Goal: Information Seeking & Learning: Learn about a topic

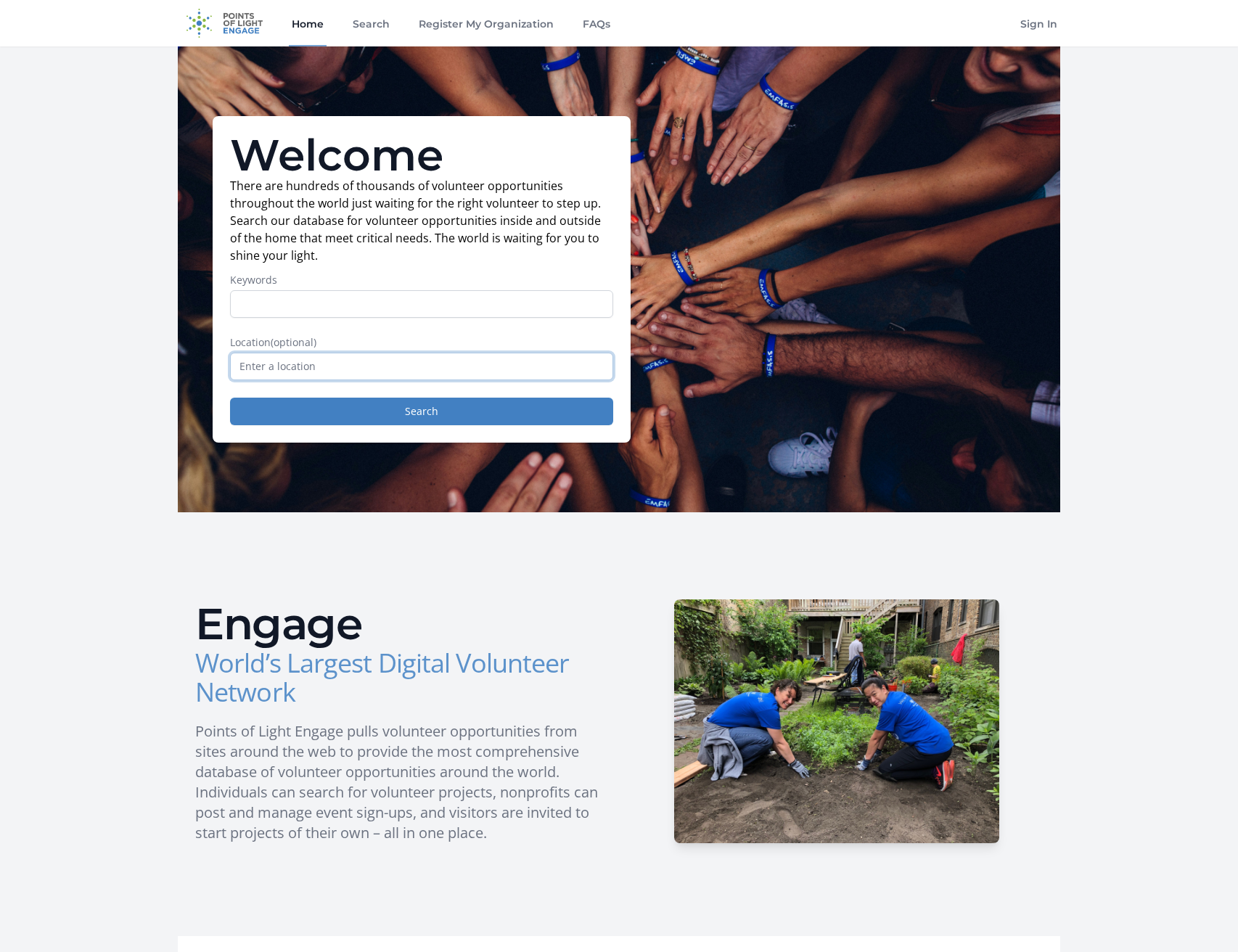
click at [290, 374] on input "text" at bounding box center [421, 366] width 383 height 28
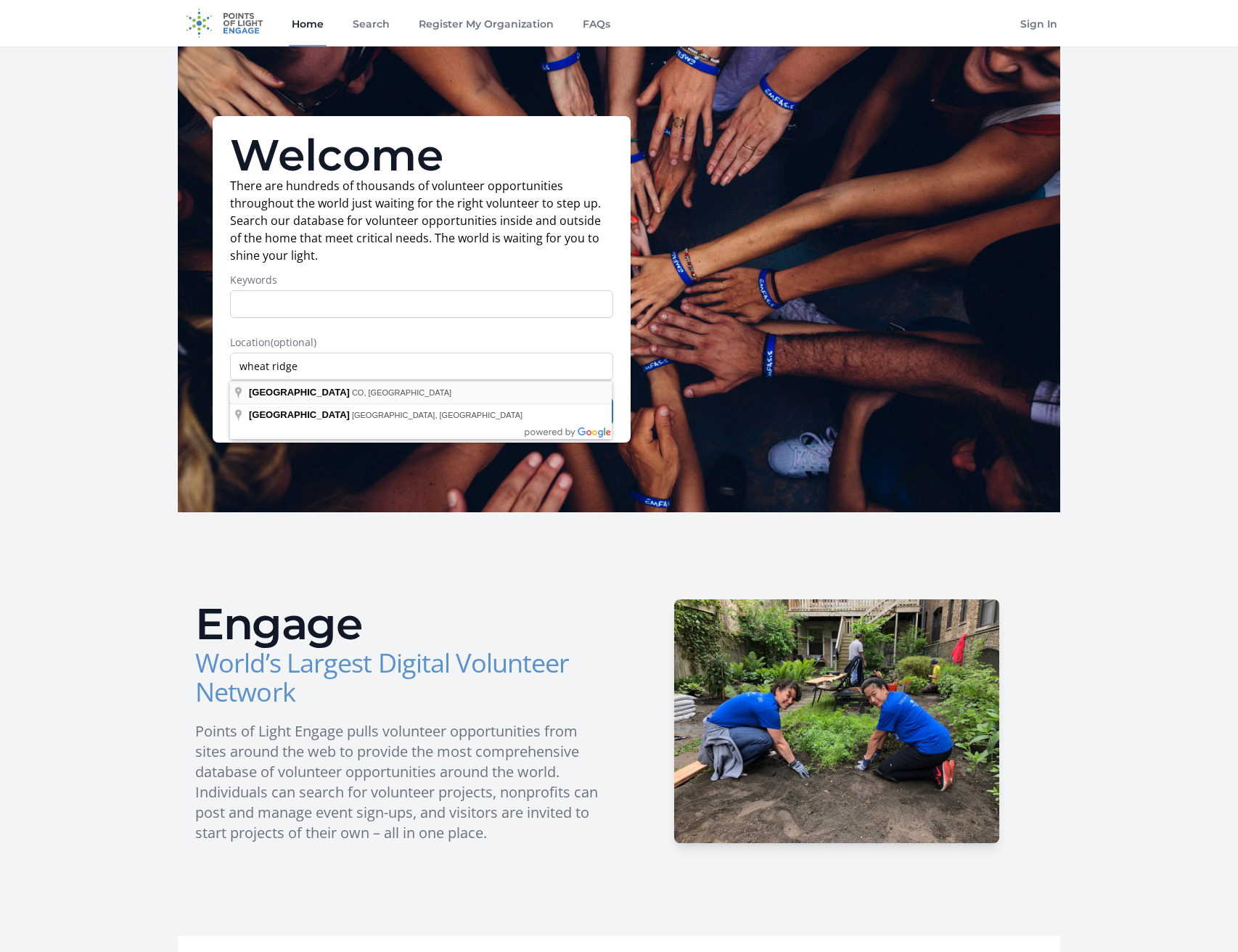
type input "[GEOGRAPHIC_DATA], [GEOGRAPHIC_DATA], [GEOGRAPHIC_DATA]"
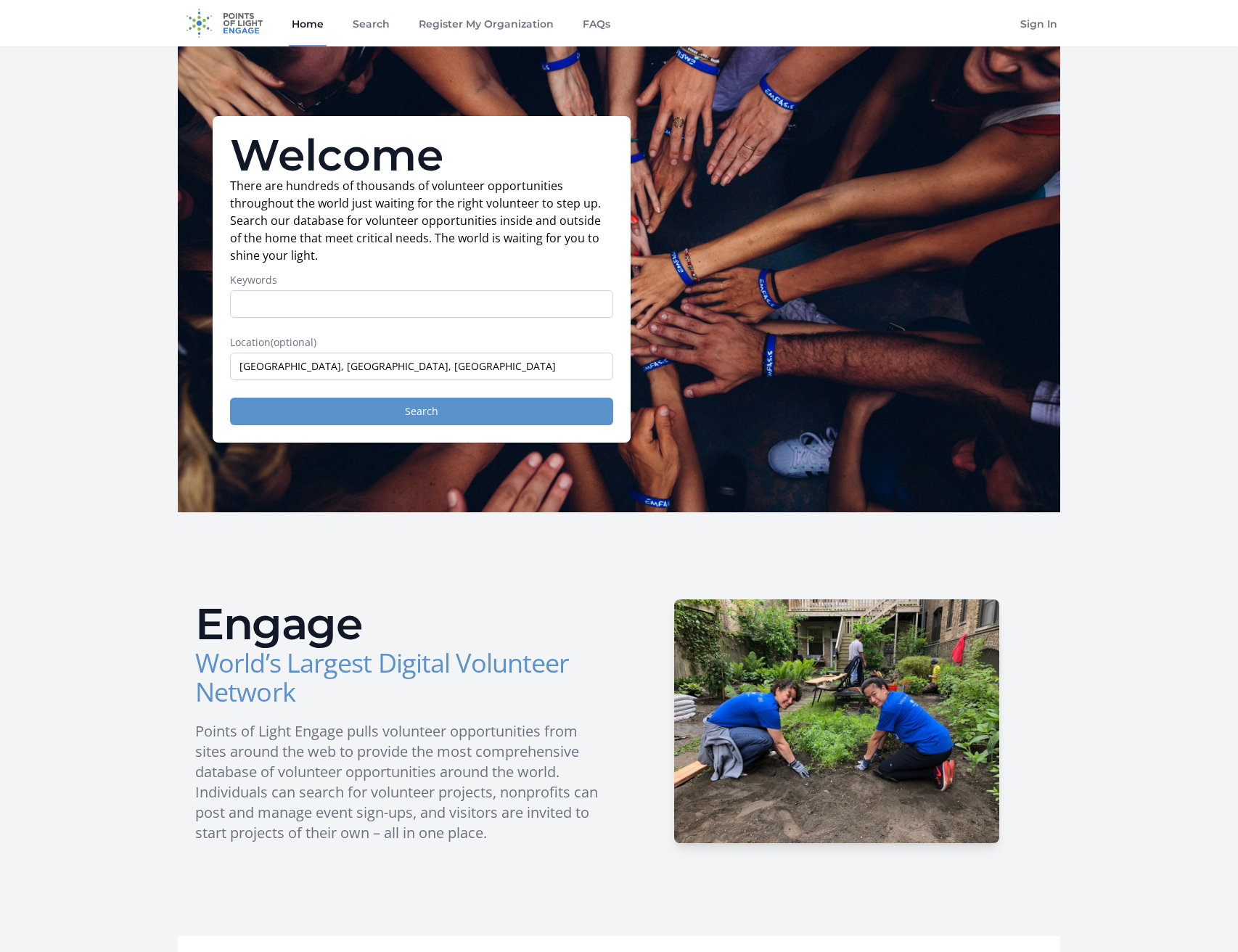
click at [423, 404] on button "Search" at bounding box center [421, 411] width 383 height 28
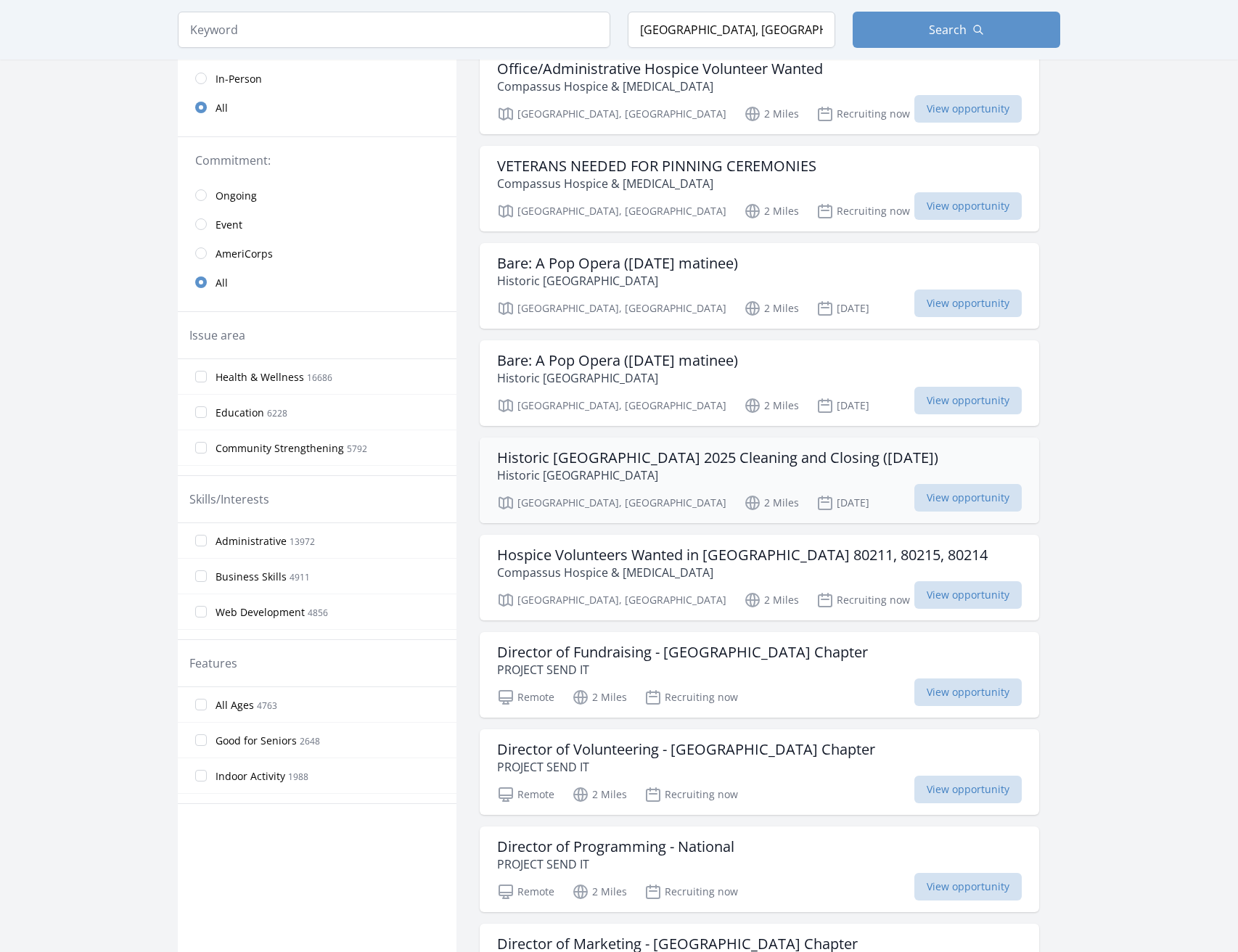
scroll to position [263, 0]
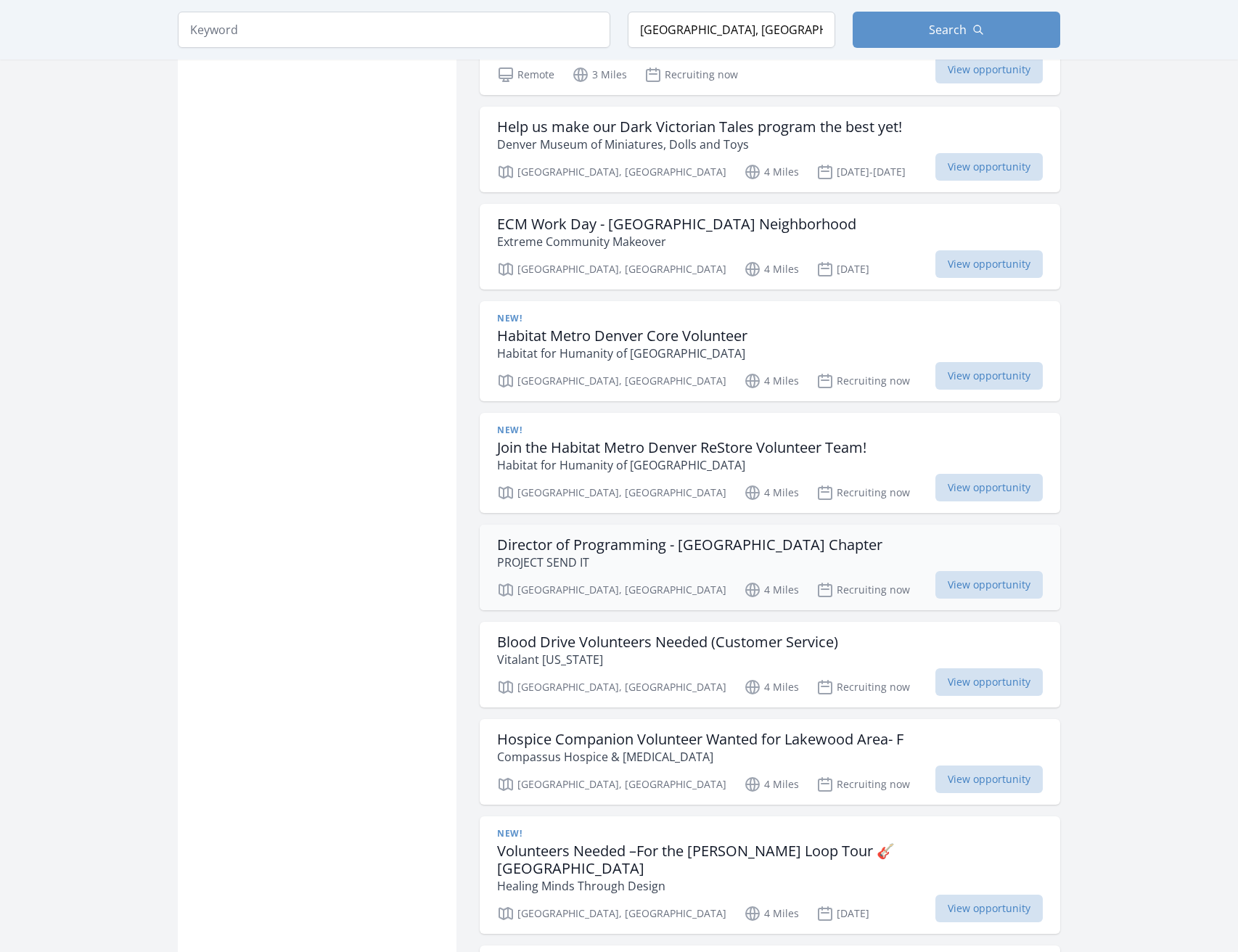
scroll to position [2361, 0]
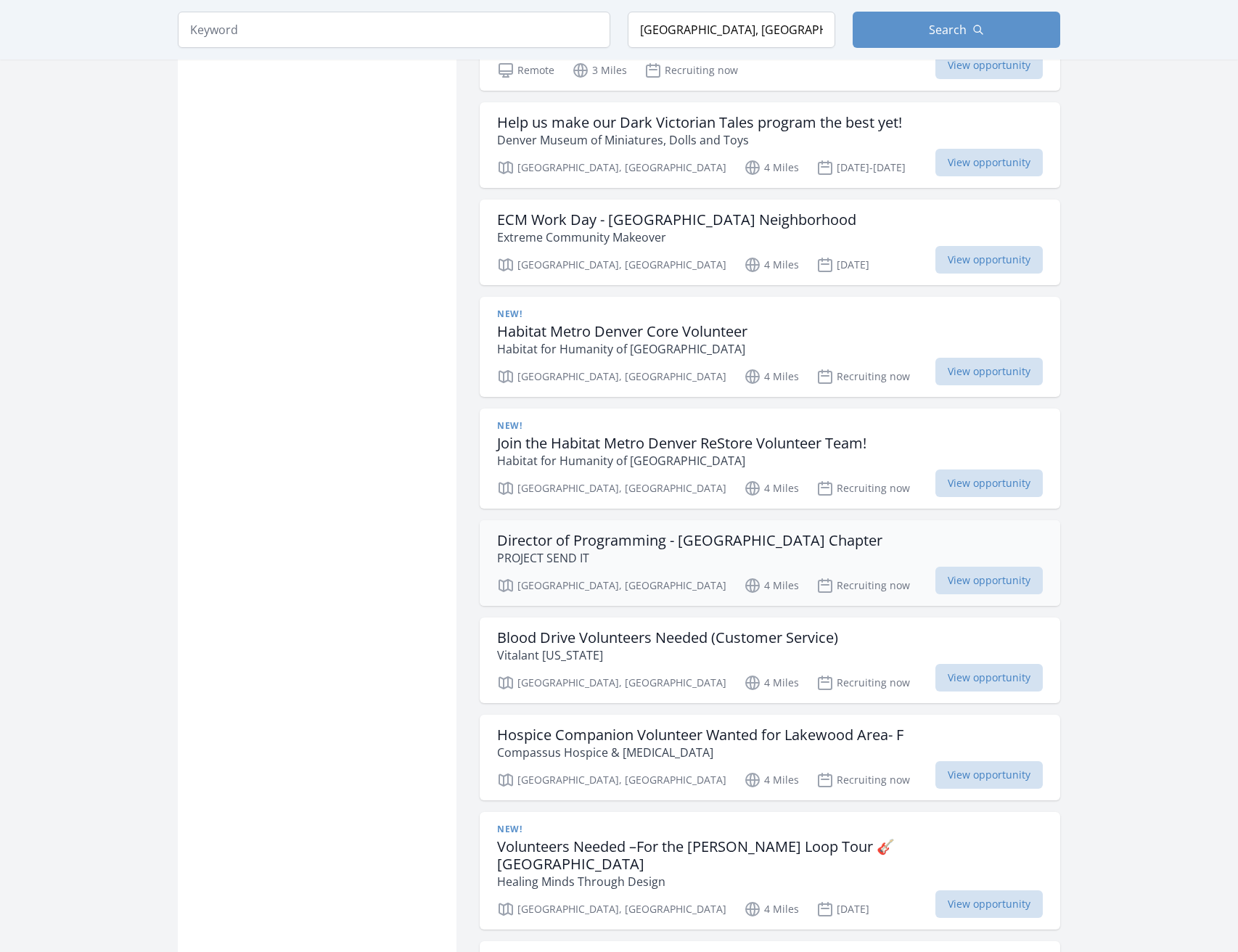
click at [692, 543] on h3 "Director of Programming - [GEOGRAPHIC_DATA] Chapter" at bounding box center [689, 540] width 385 height 17
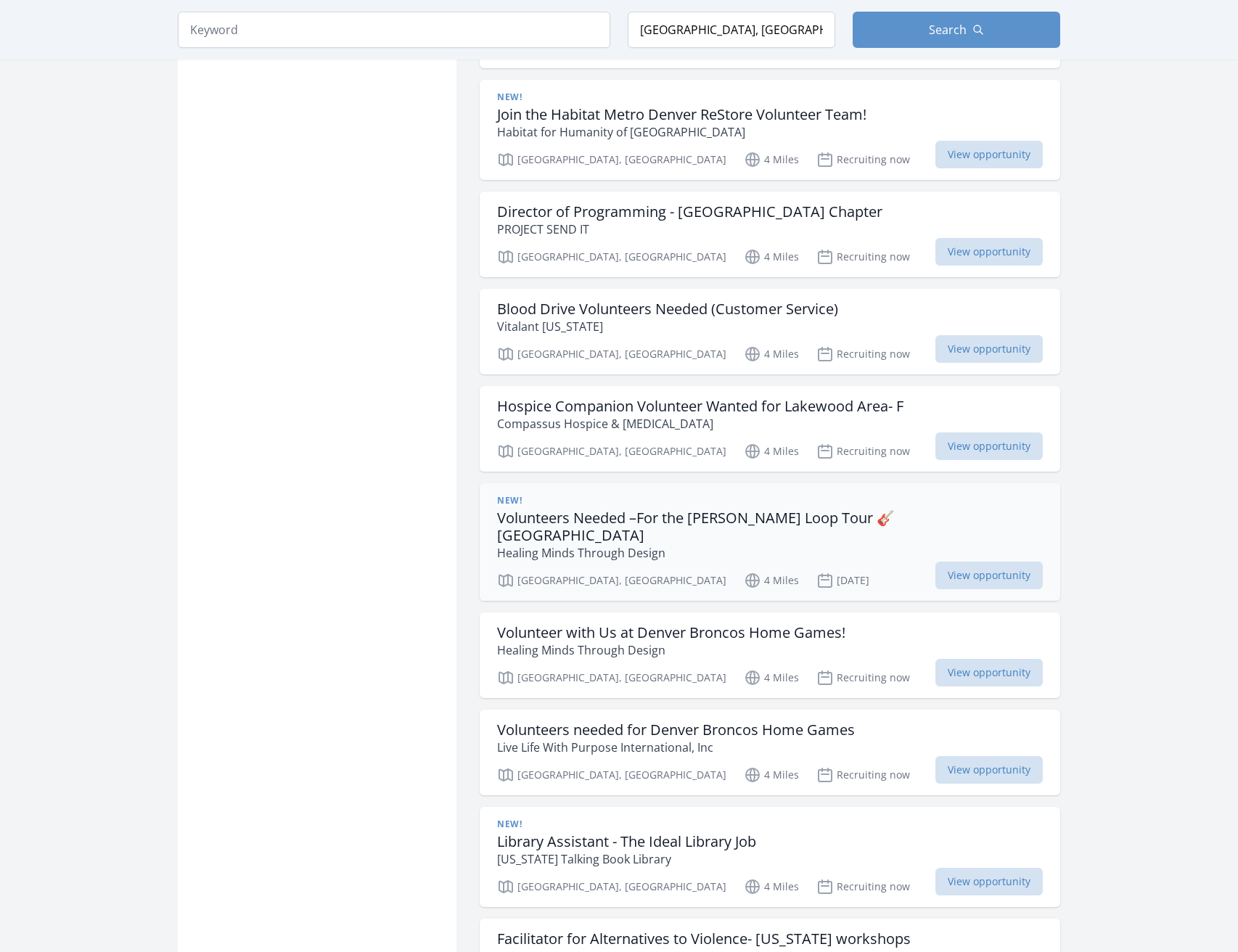
scroll to position [2705, 0]
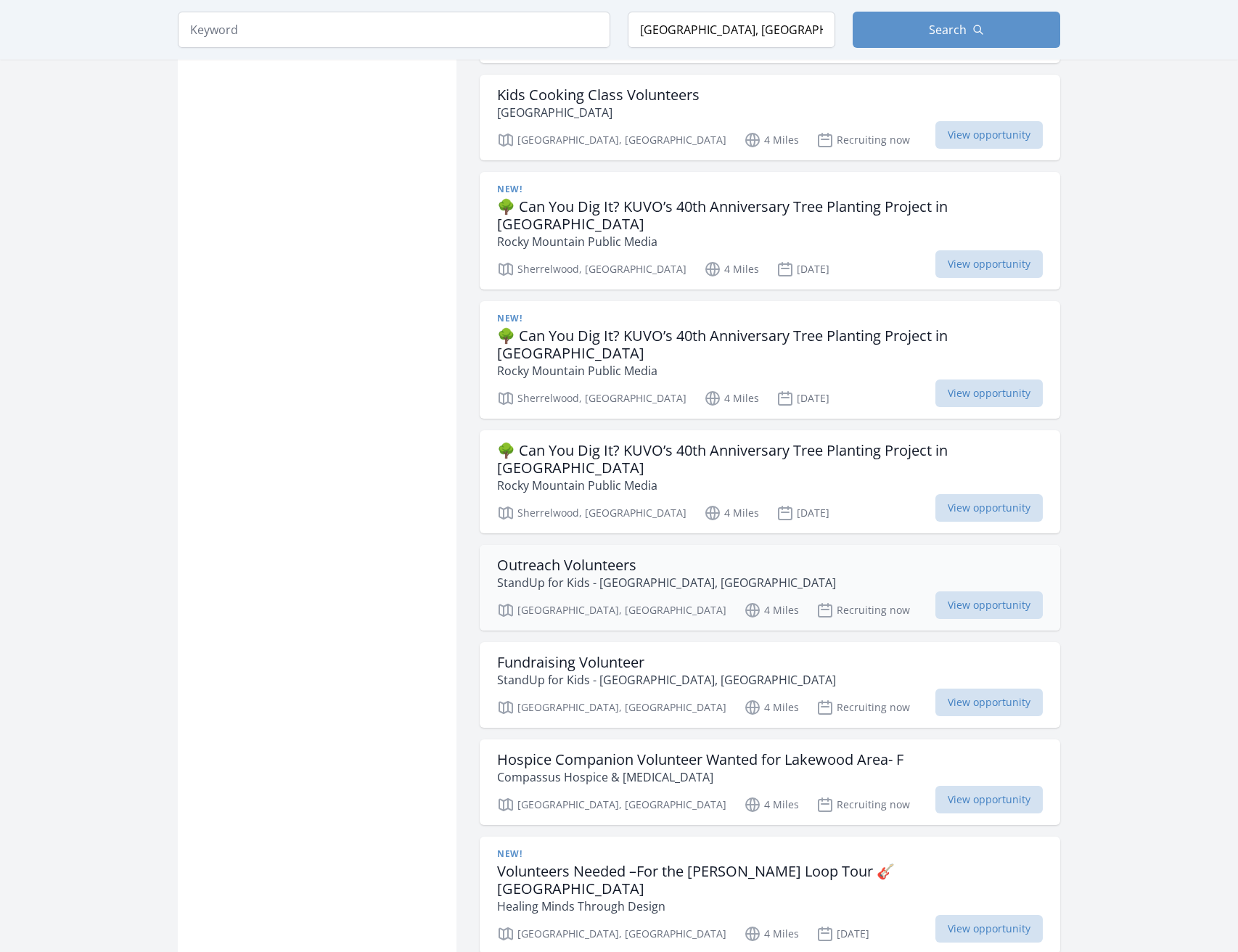
scroll to position [3734, 0]
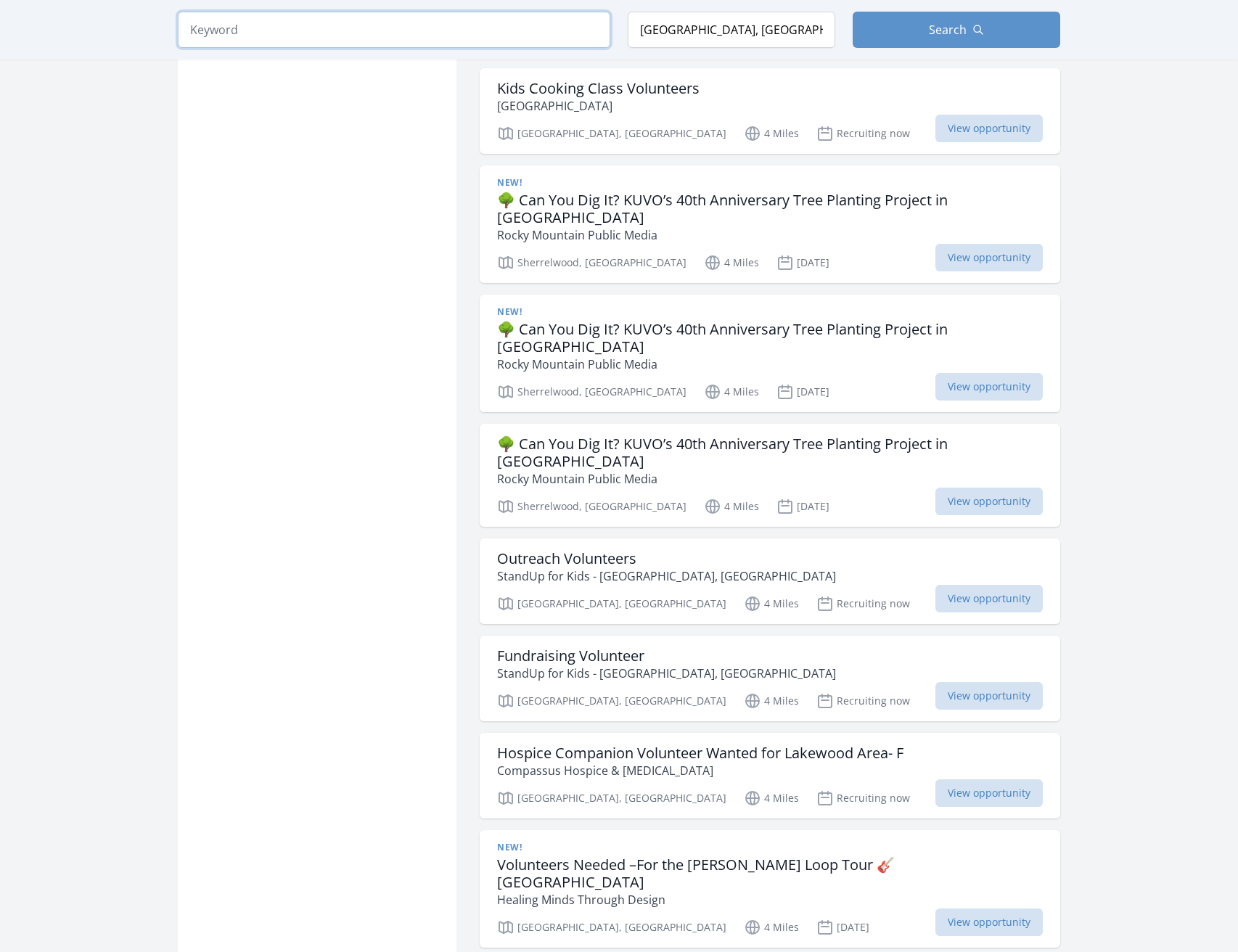
click at [274, 26] on input "search" at bounding box center [393, 30] width 433 height 36
type input "cycling"
click button "submit" at bounding box center [0, 0] width 0 height 0
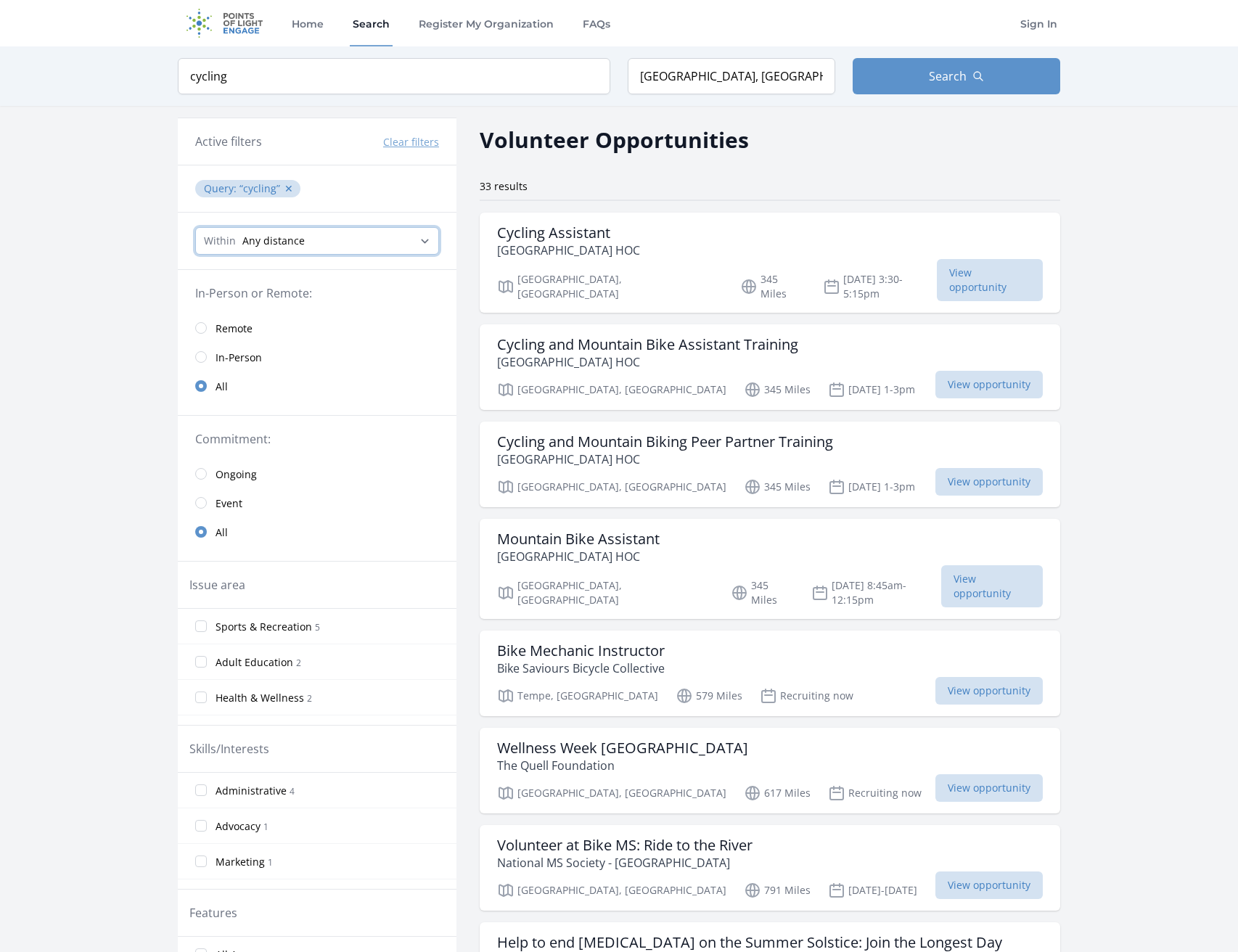
select select "80467"
